Goal: Navigation & Orientation: Understand site structure

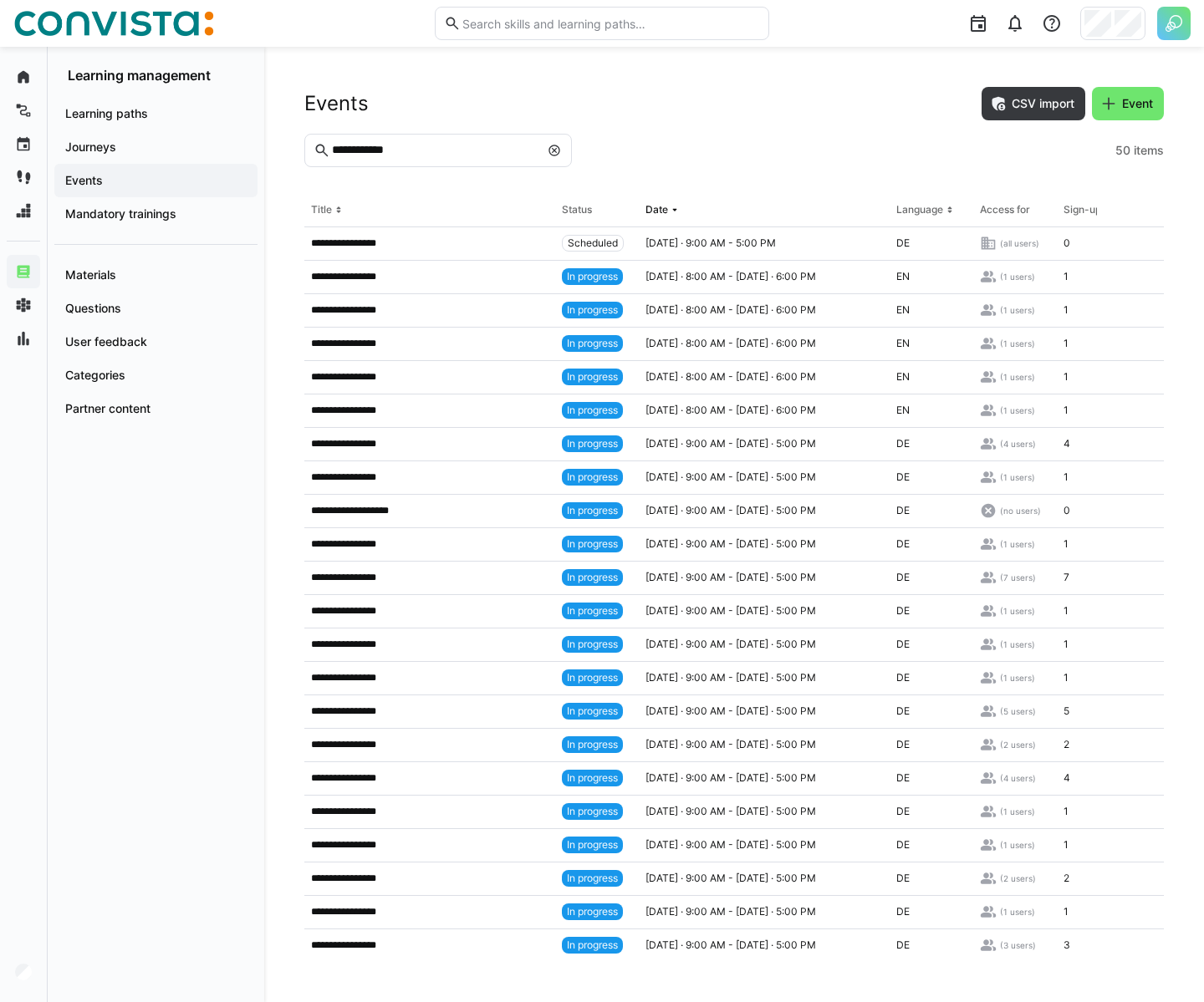
click at [1185, 24] on img at bounding box center [1174, 24] width 34 height 34
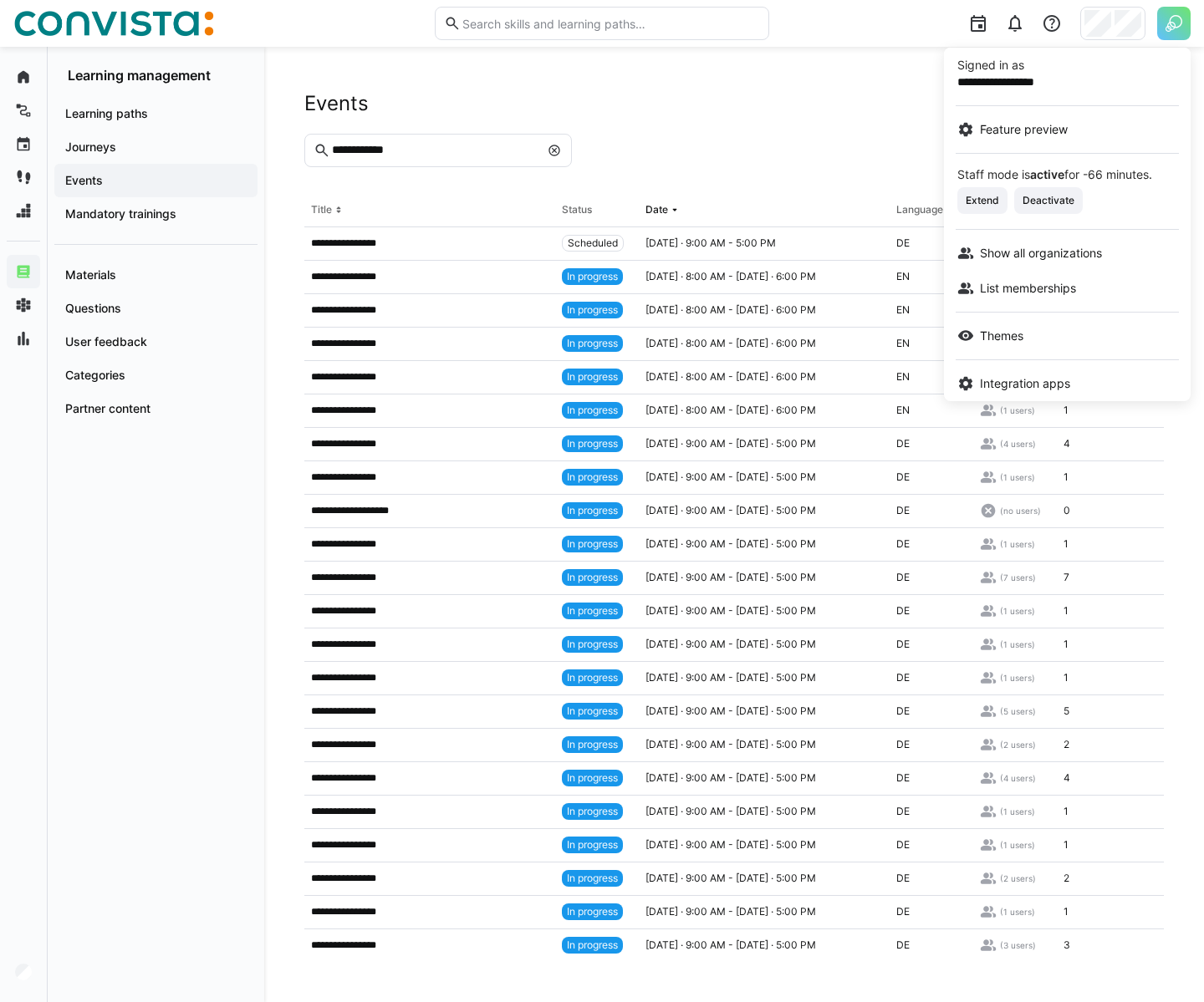
click at [201, 190] on div at bounding box center [602, 501] width 1204 height 1002
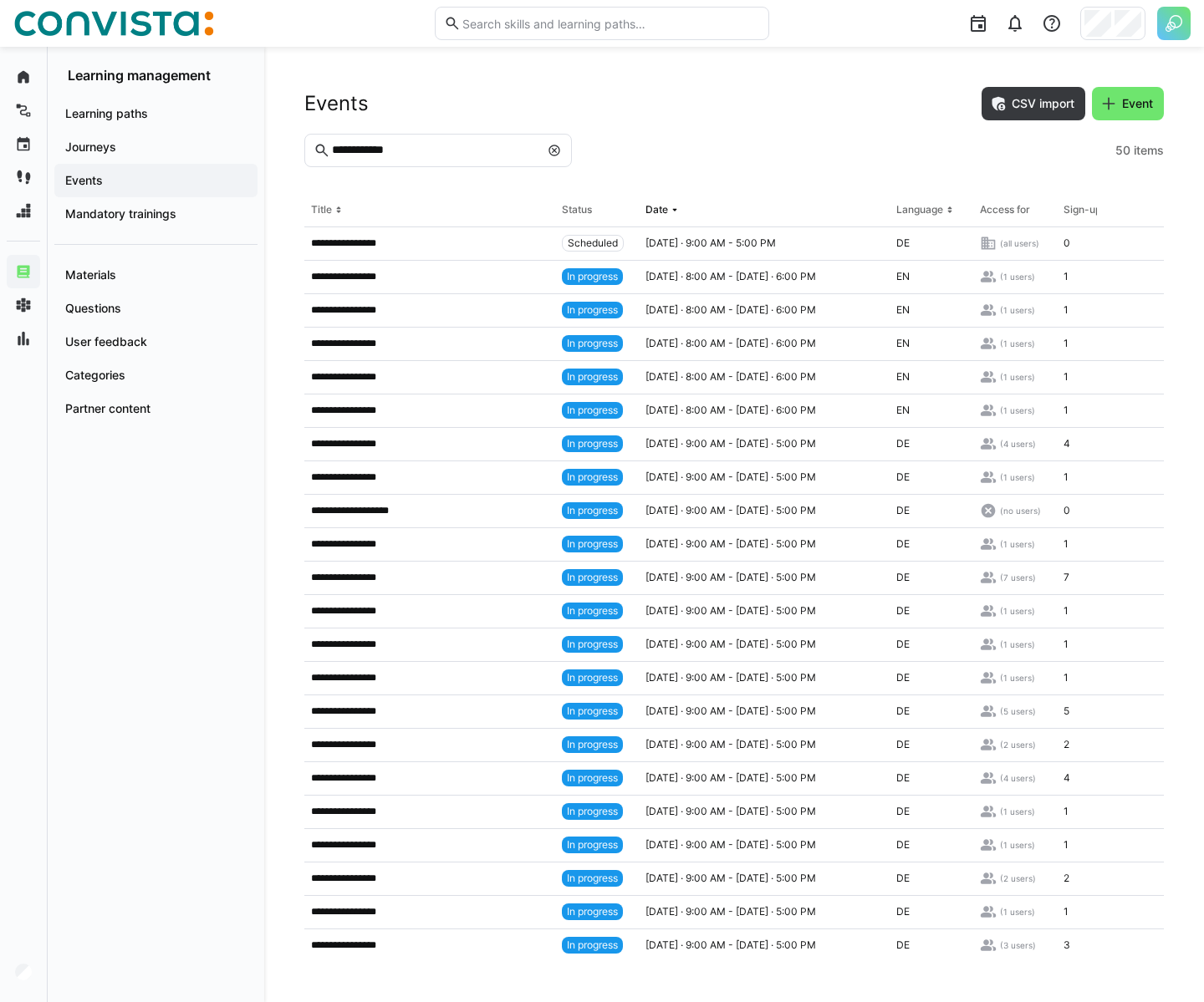
click at [553, 152] on eds-icon at bounding box center [554, 150] width 13 height 13
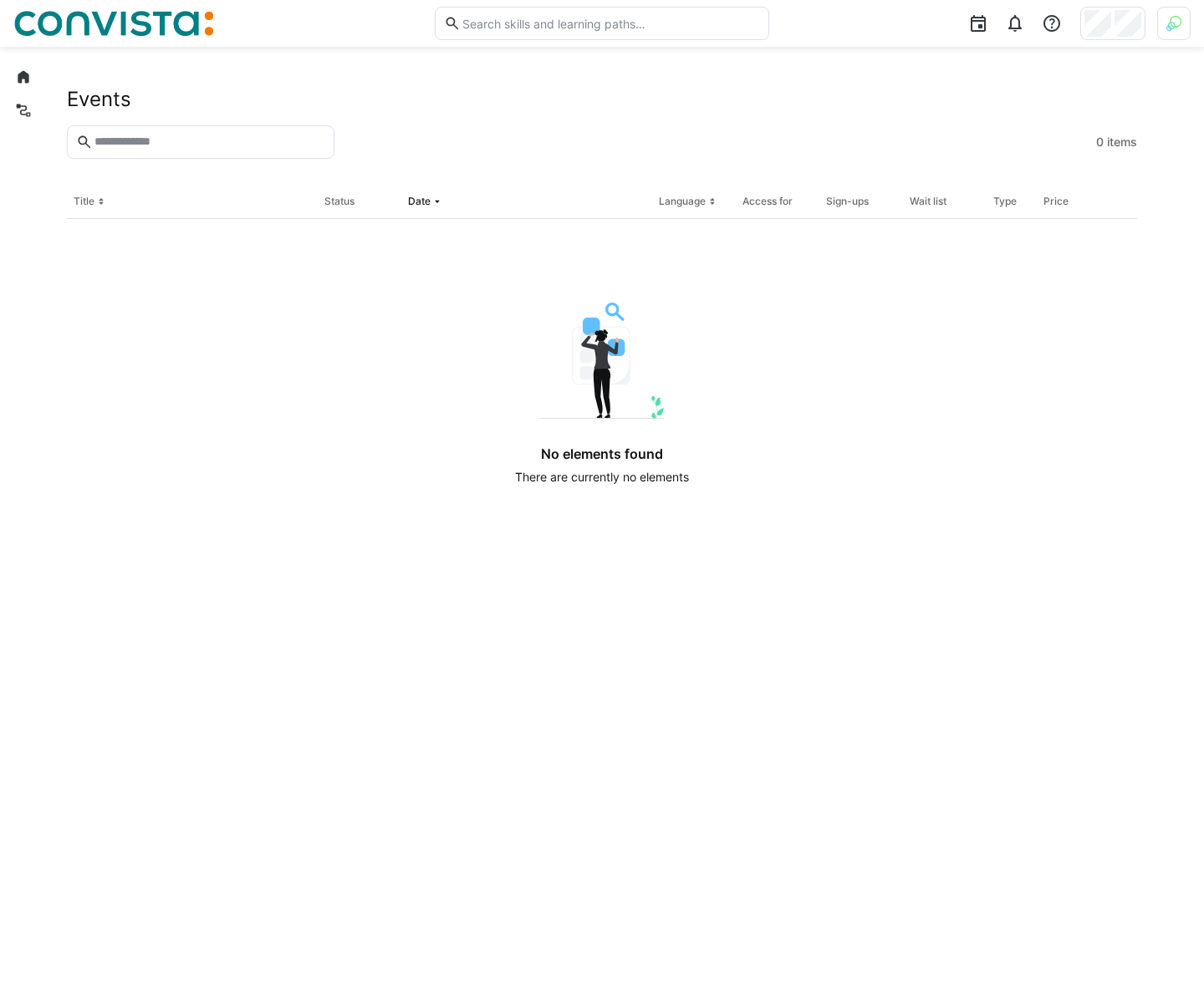
click at [1168, 17] on img at bounding box center [1173, 23] width 15 height 15
click at [951, 195] on div "Staff mode is not active . Activate" at bounding box center [1066, 187] width 246 height 63
click at [972, 192] on span "Activate" at bounding box center [985, 196] width 43 height 13
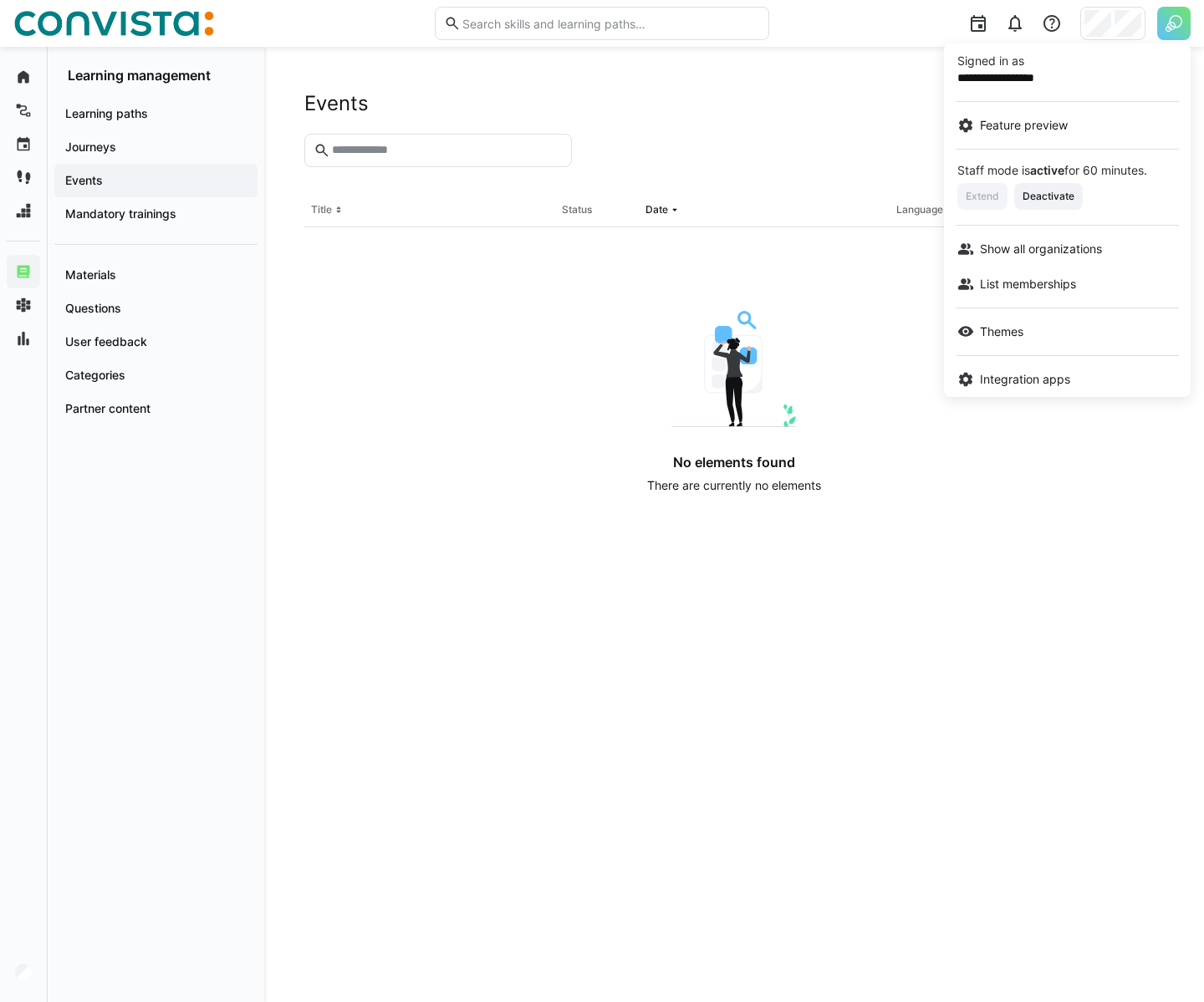
click at [163, 30] on div at bounding box center [602, 501] width 1204 height 1002
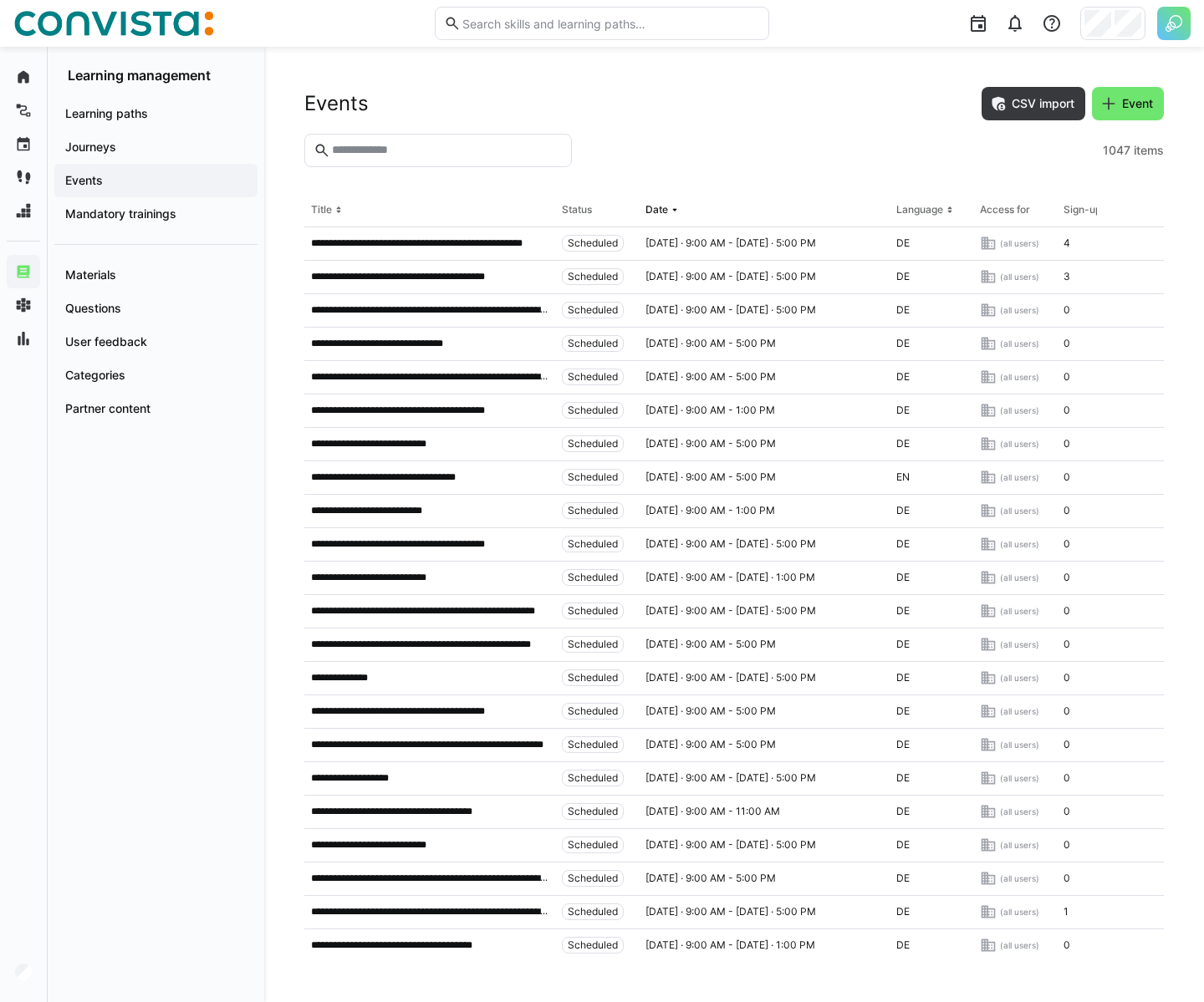
drag, startPoint x: 1082, startPoint y: 213, endPoint x: 1150, endPoint y: 212, distance: 68.0
click at [0, 0] on tr "Title Status Date Language Access for Sign-ups Wait list Type Price Created by …" at bounding box center [0, 0] width 0 height 0
click at [159, 109] on span "Learning paths" at bounding box center [156, 114] width 187 height 17
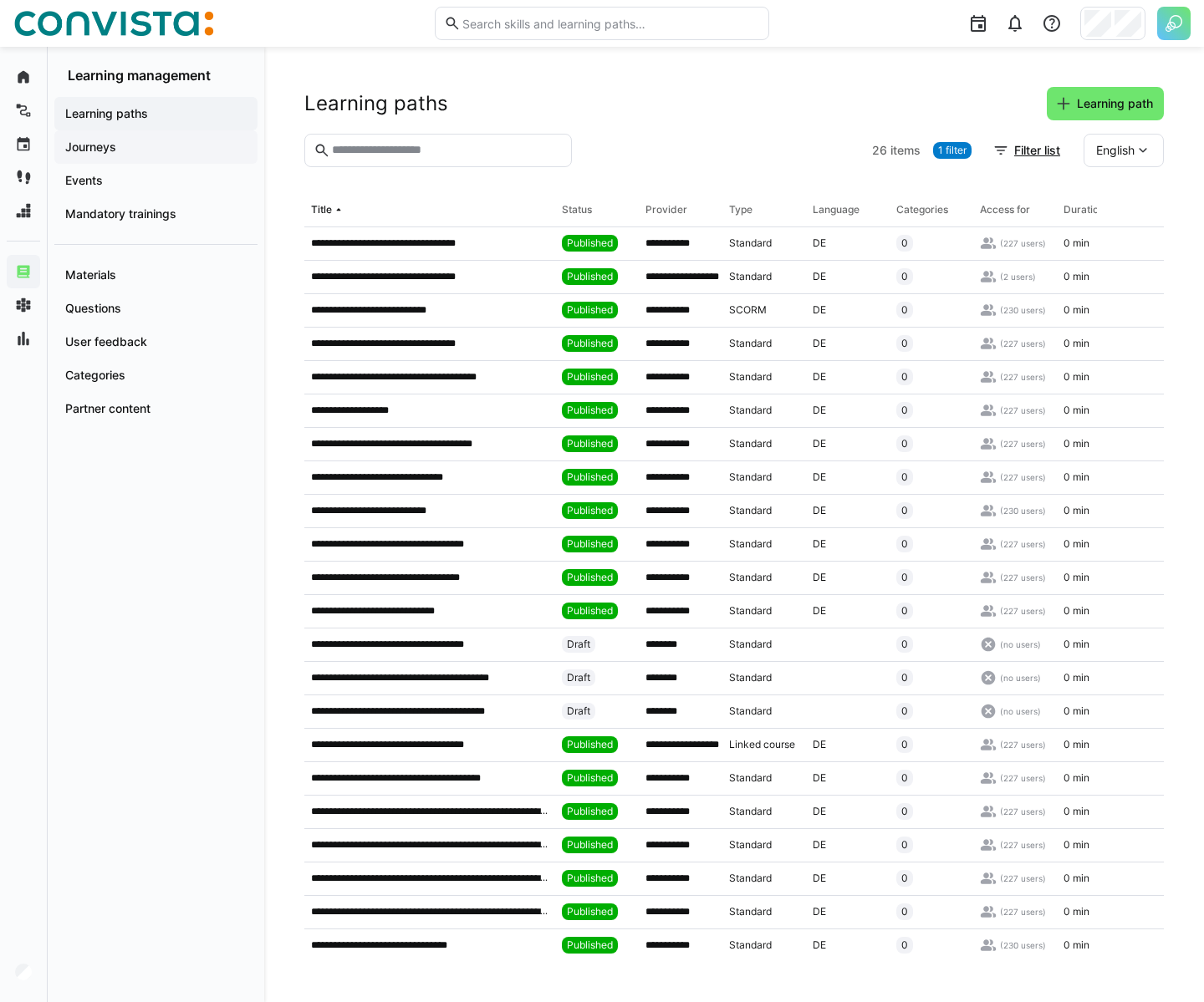
click at [157, 144] on span "Journeys" at bounding box center [156, 147] width 187 height 17
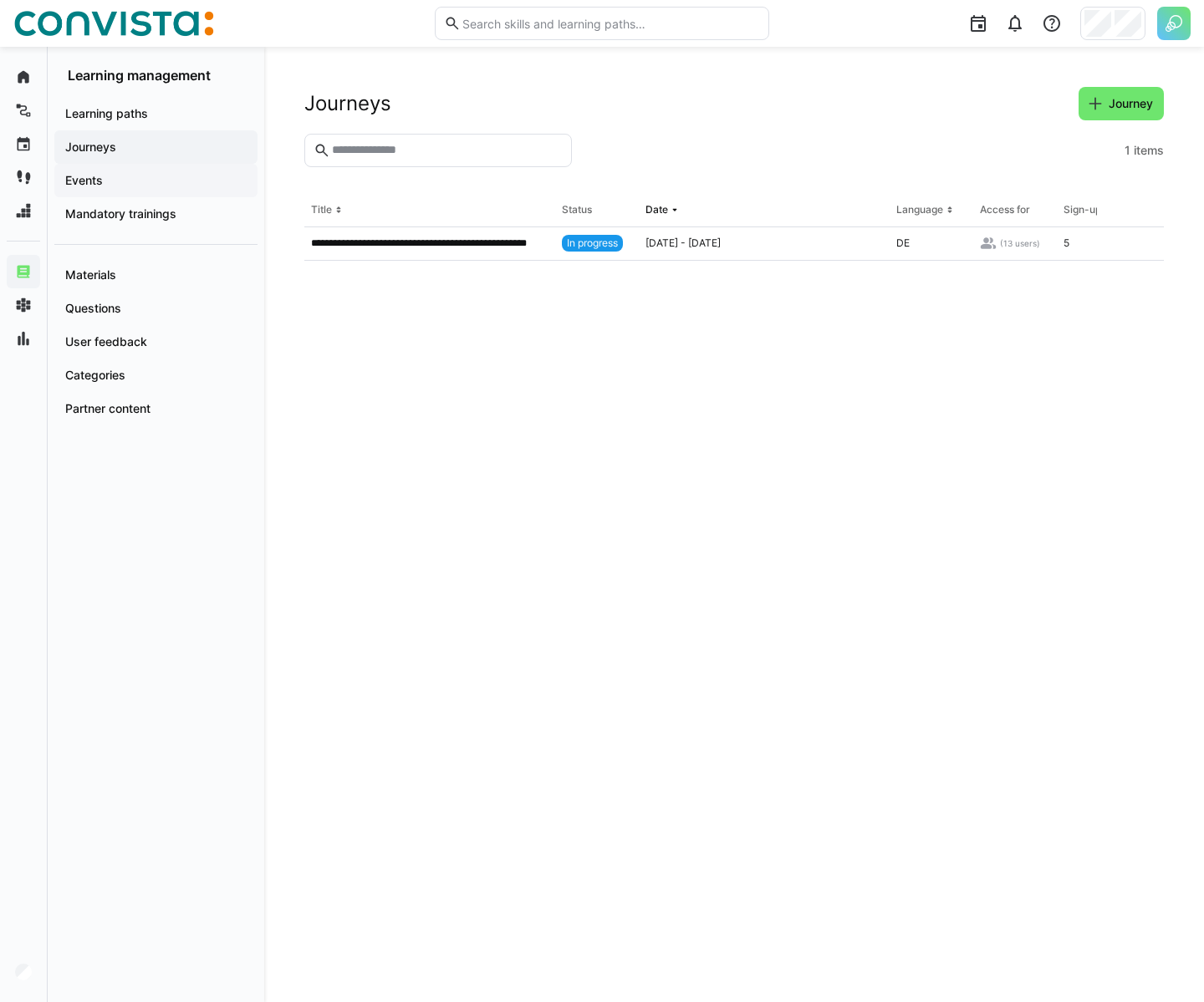
click at [163, 179] on span "Events" at bounding box center [156, 180] width 187 height 17
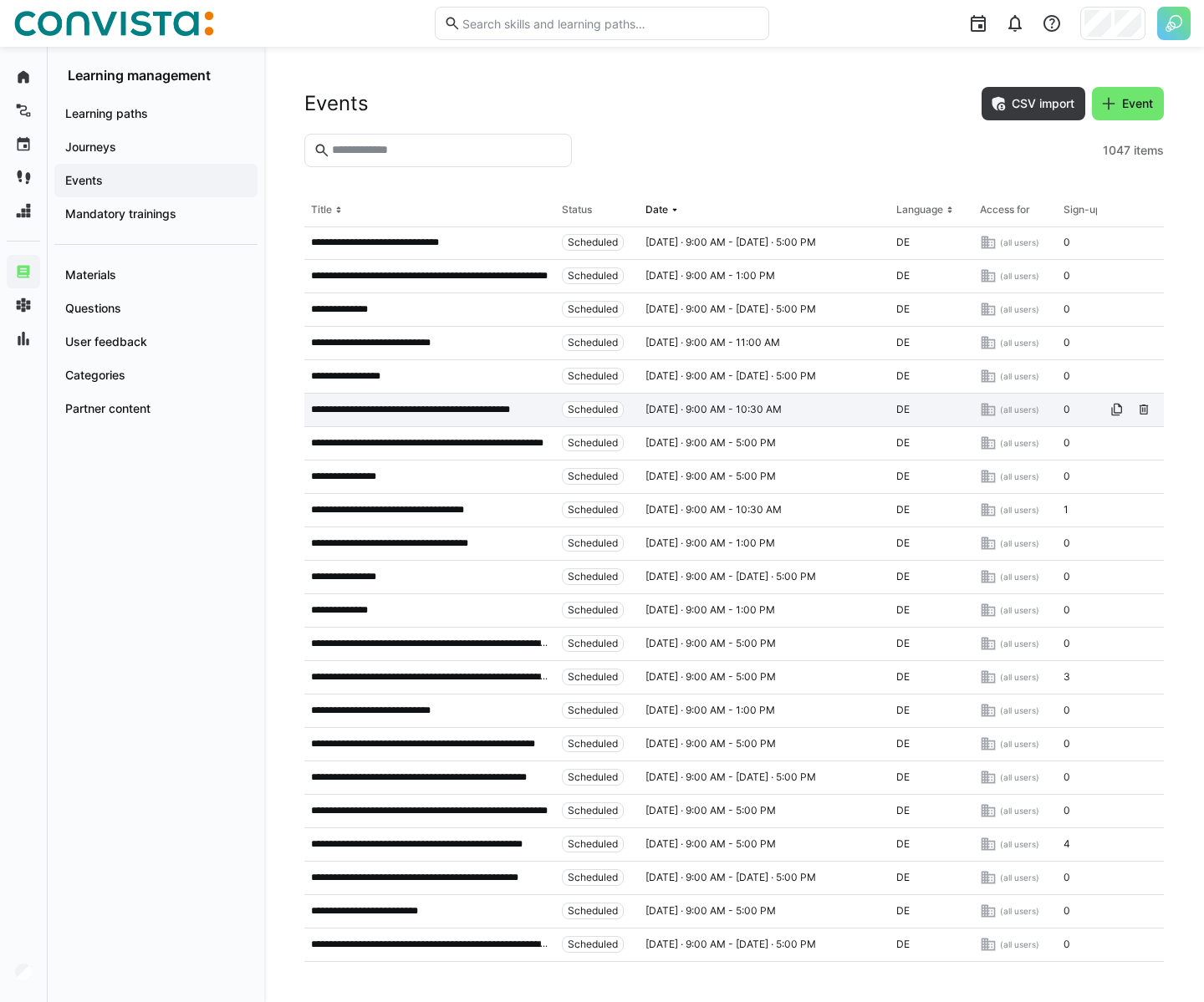
scroll to position [4279, 0]
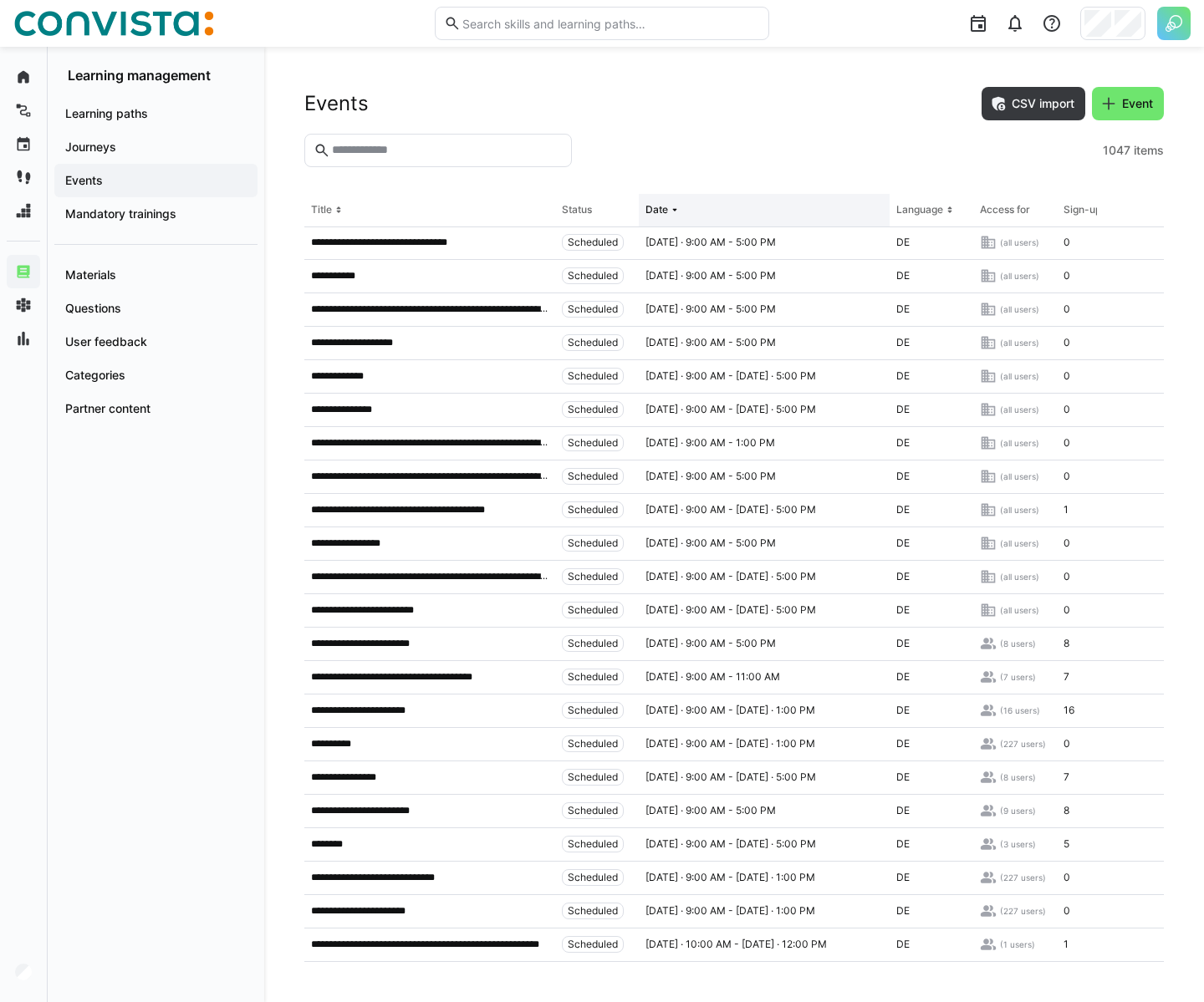
click at [776, 210] on th "Date" at bounding box center [764, 211] width 251 height 34
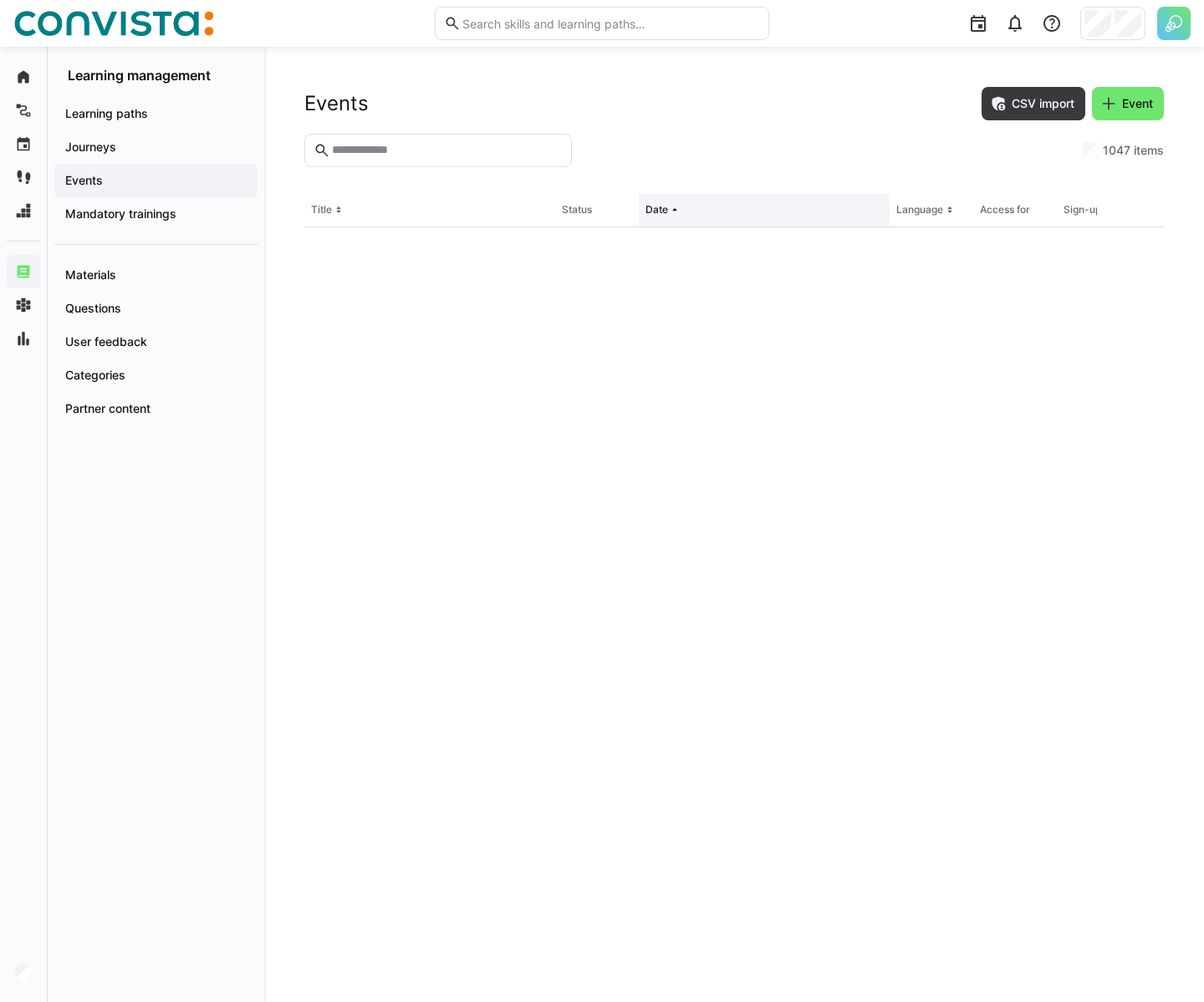
scroll to position [0, 0]
